Goal: Task Accomplishment & Management: Use online tool/utility

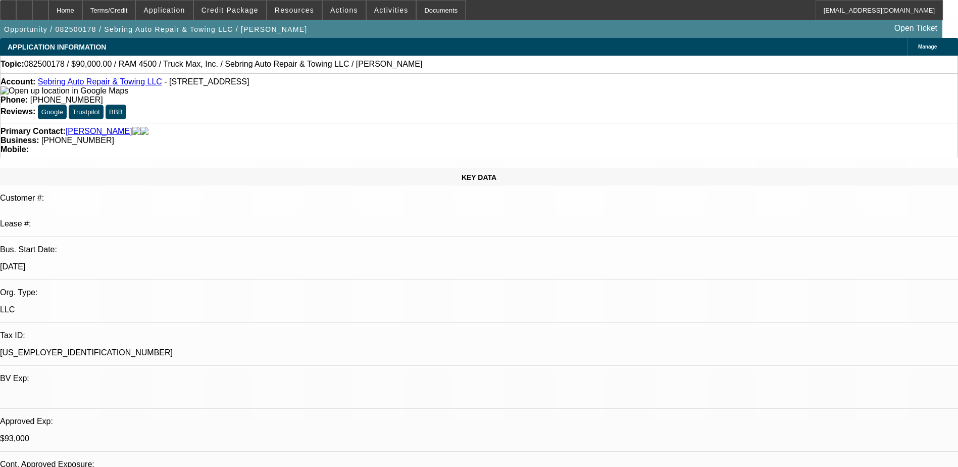
select select "0"
select select "2"
select select "0.1"
select select "4"
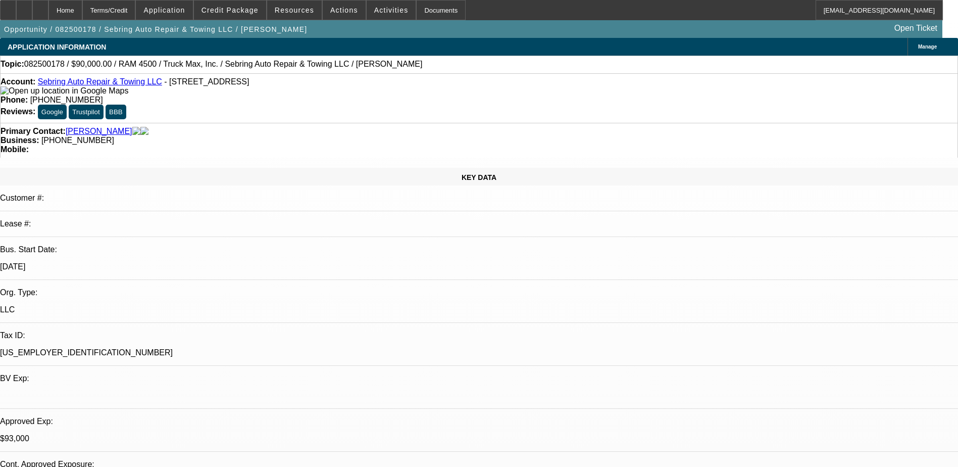
select select "0.1"
select select "0"
select select "2"
select select "0.1"
select select "4"
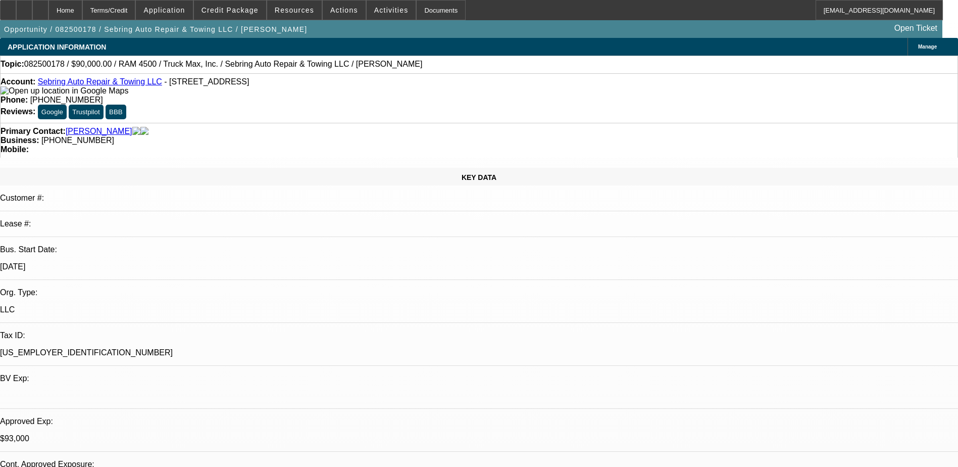
select select "0"
select select "2"
select select "0"
select select "6"
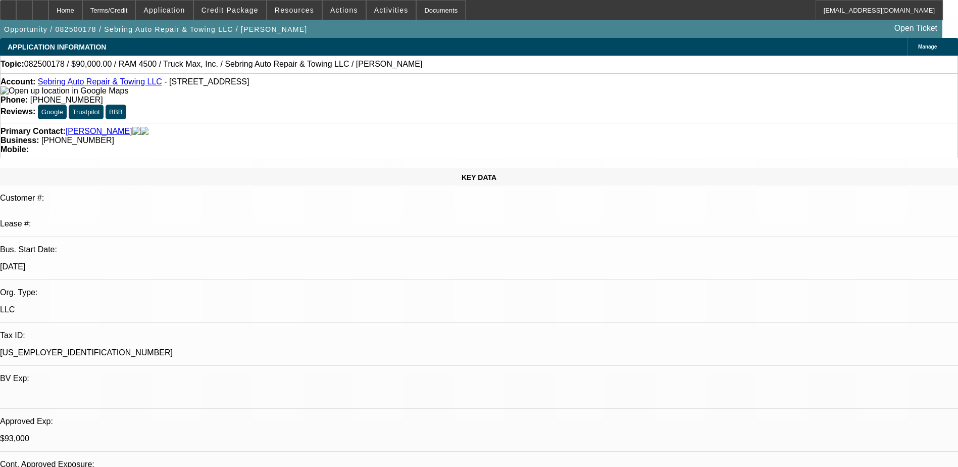
select select "0.1"
select select "2"
select select "0"
select select "6"
